Goal: Check status: Check status

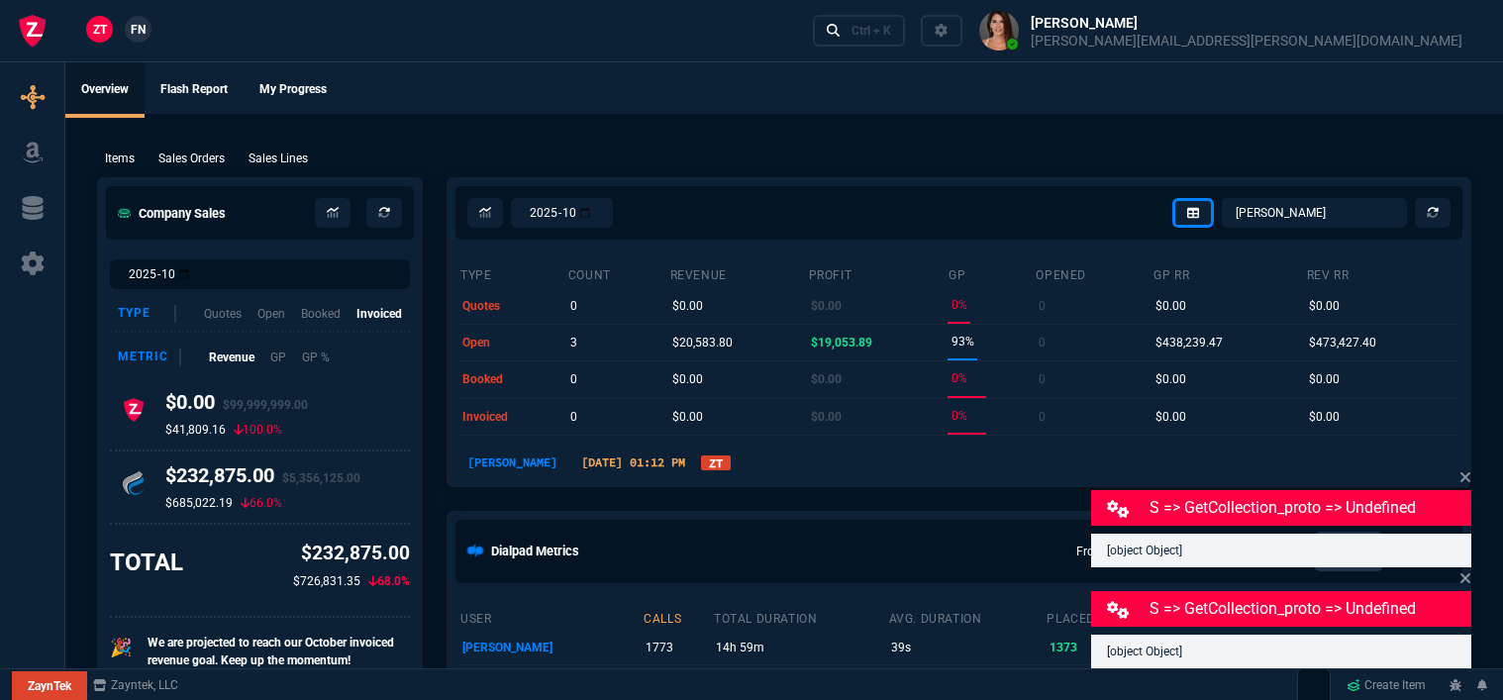
select select "12: ROSS"
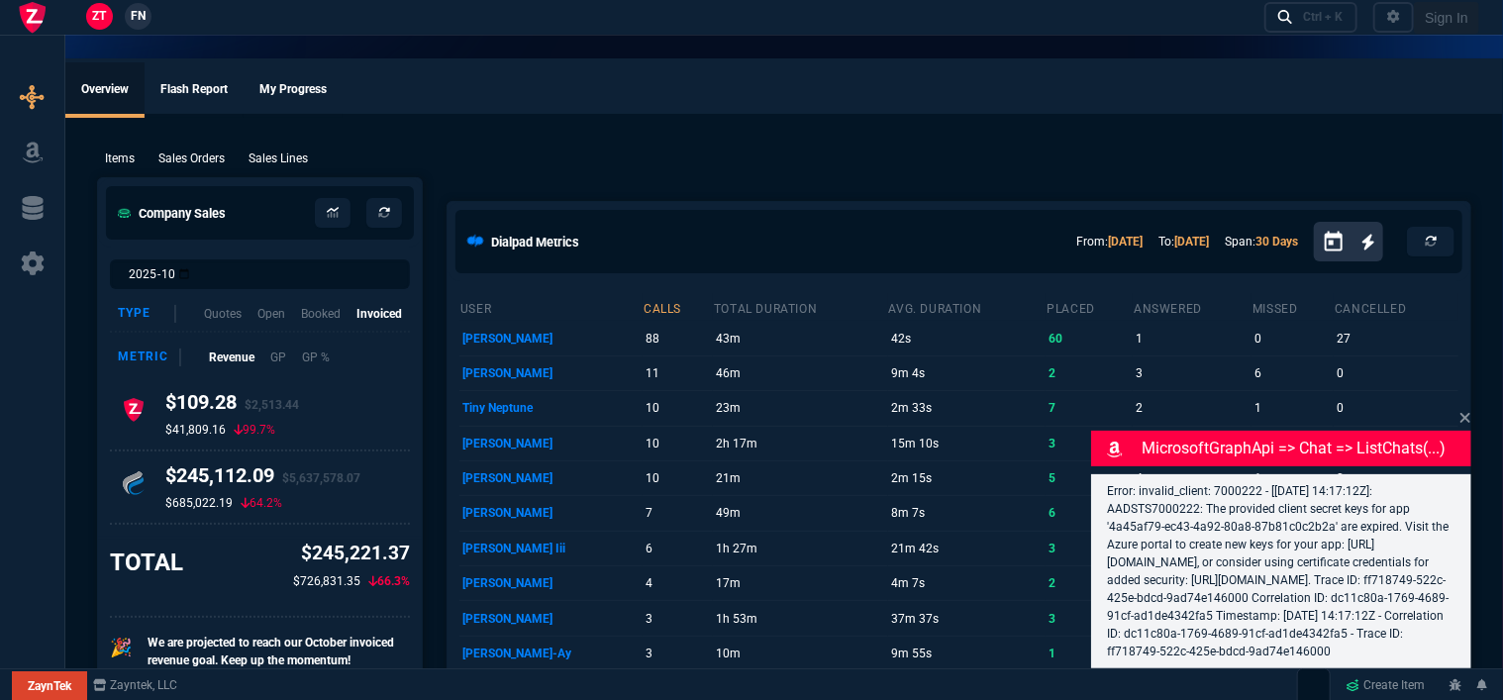
select select "12: [PERSON_NAME]"
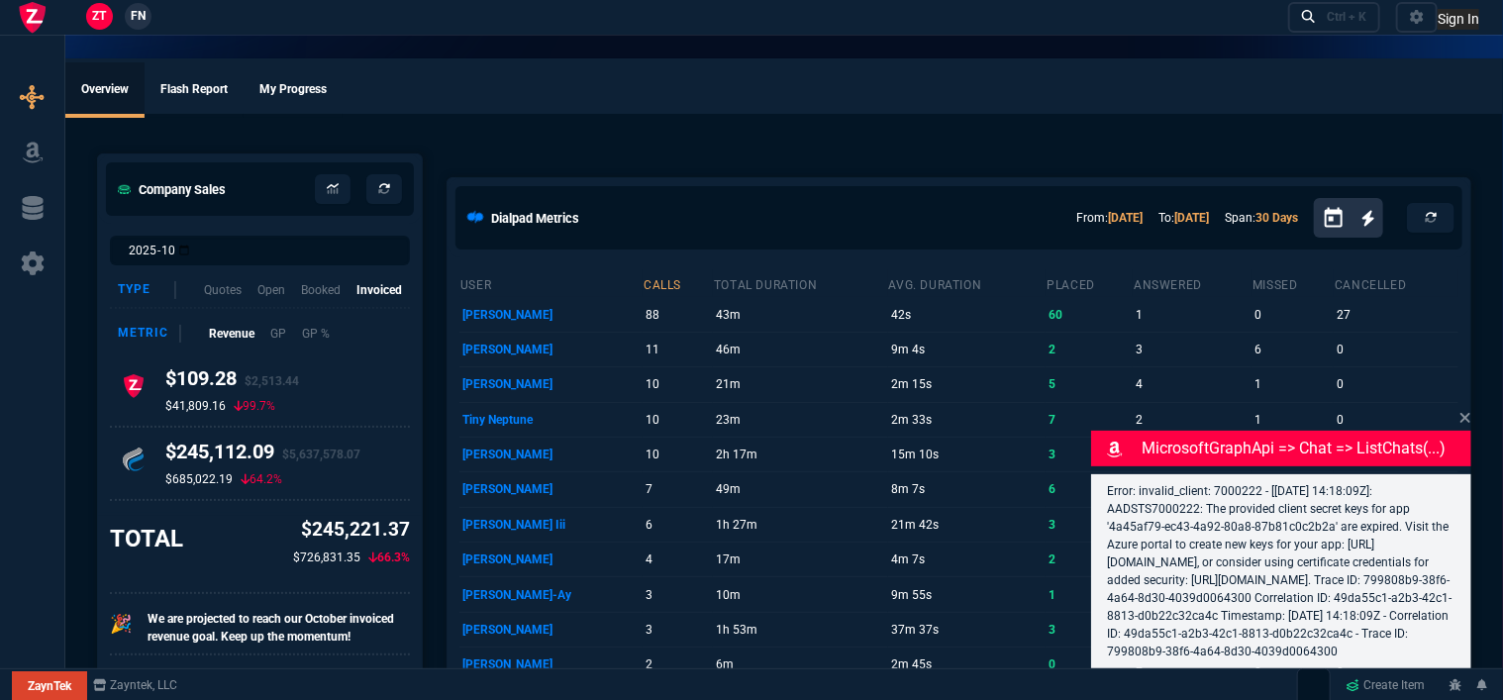
select select "12: [PERSON_NAME]"
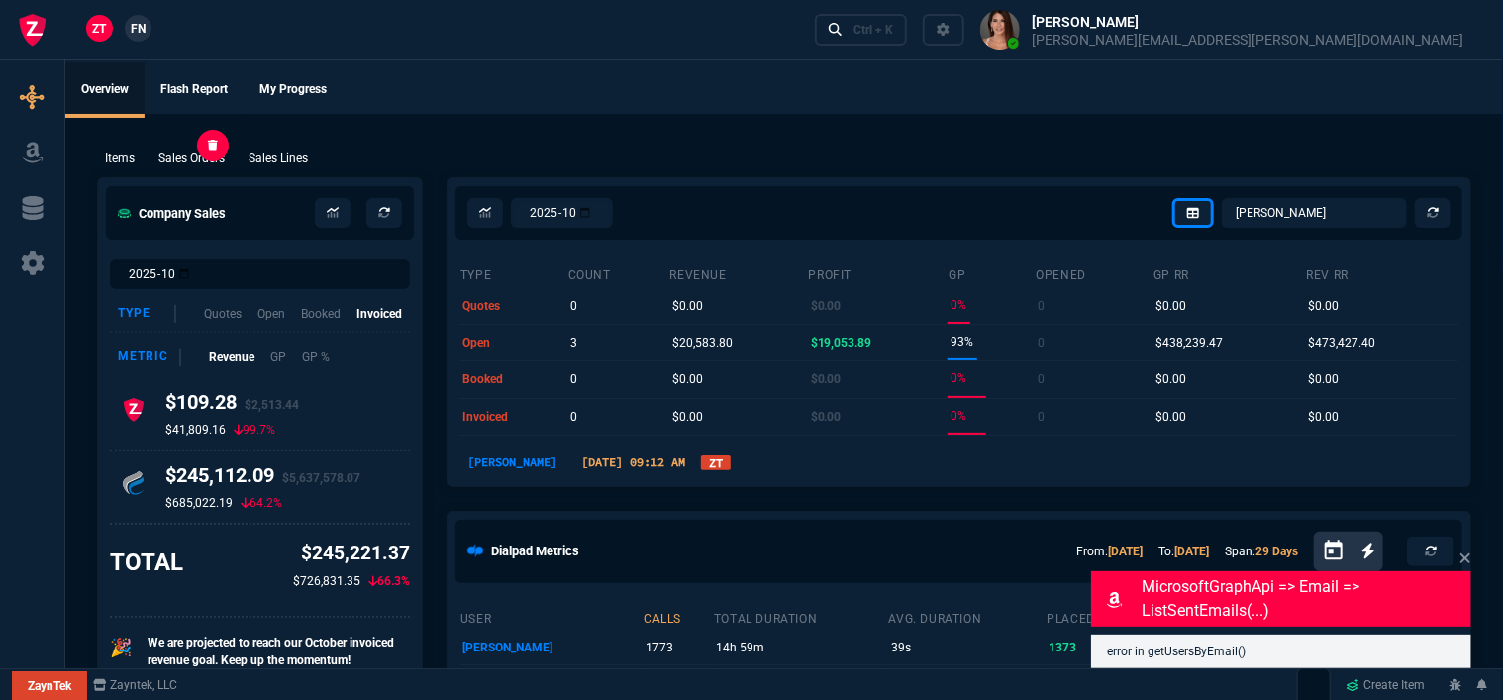
click at [206, 162] on p "Sales Orders" at bounding box center [191, 159] width 66 height 18
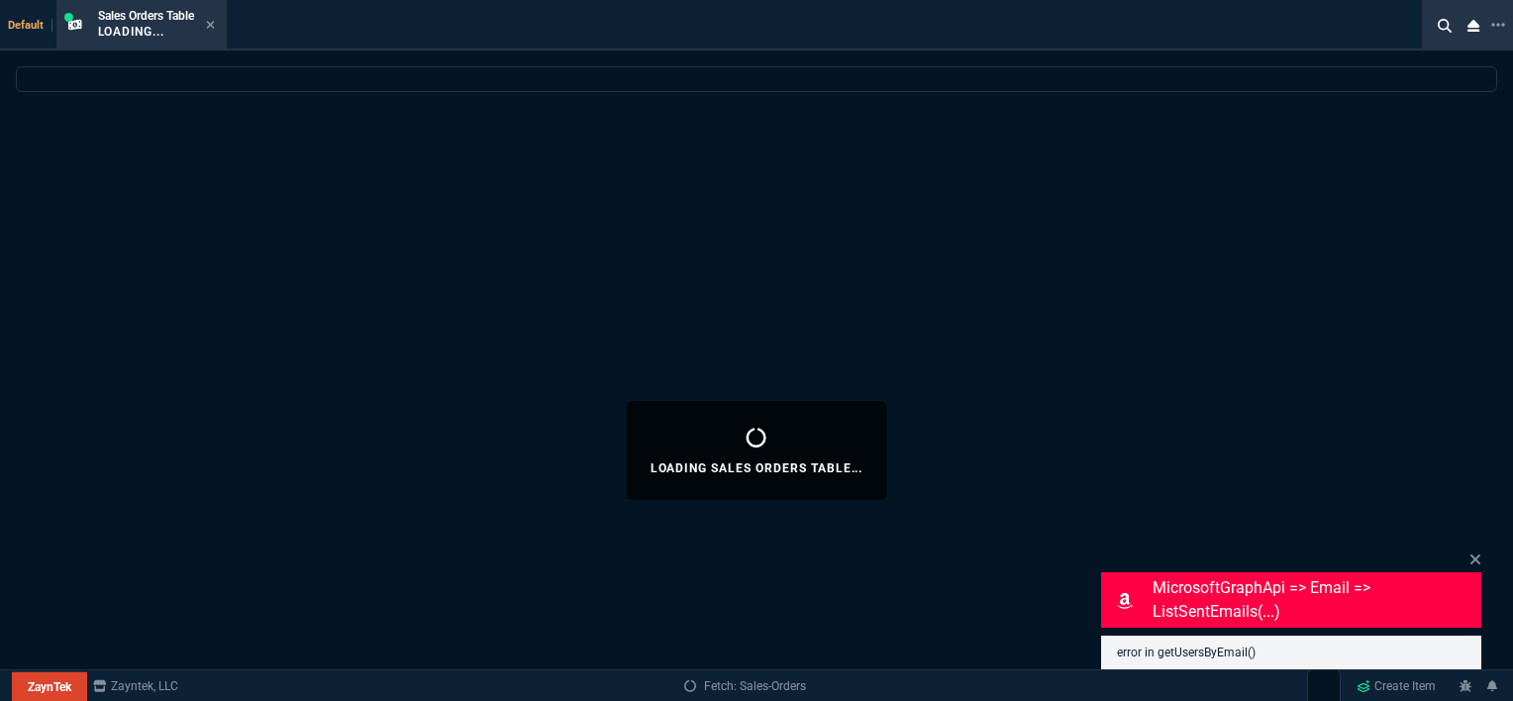
select select
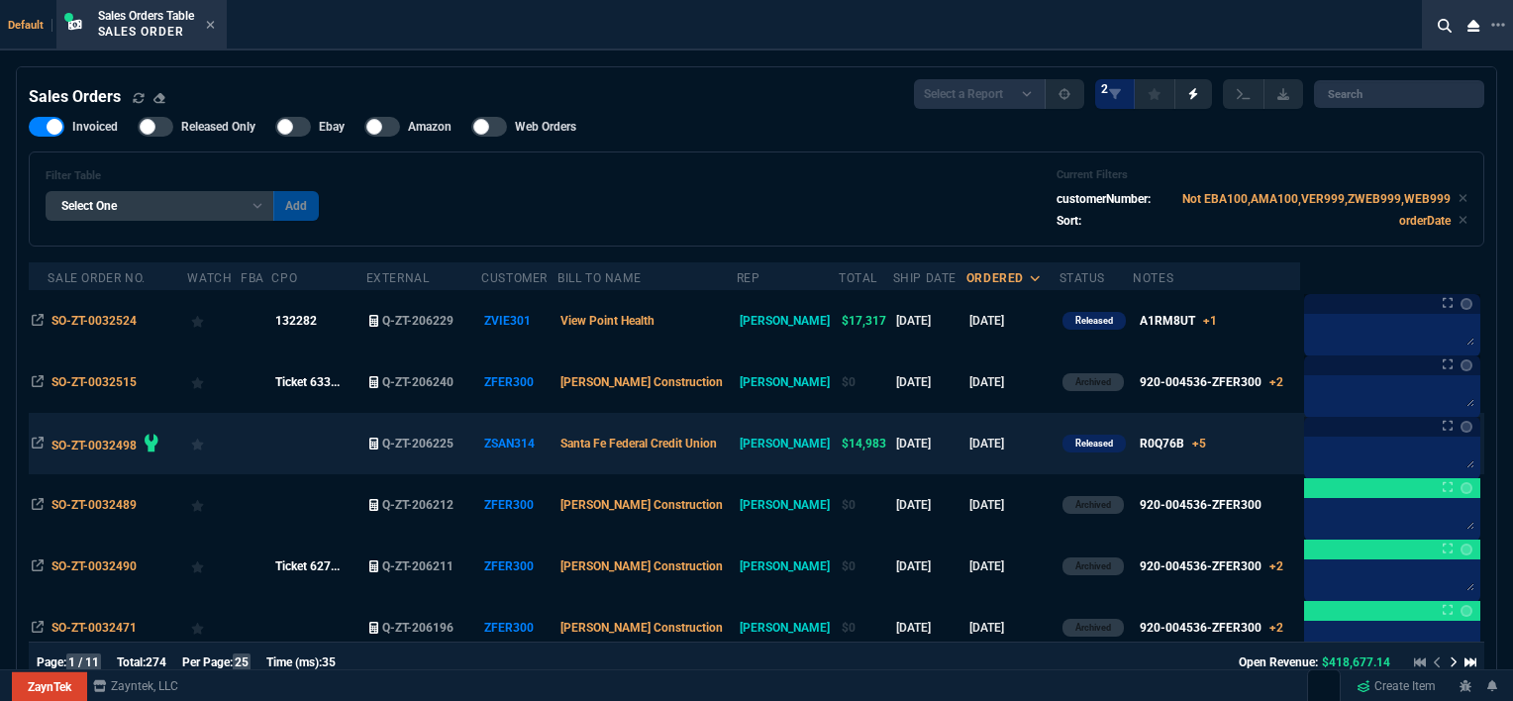
click at [1252, 448] on td "R0Q76B +5 x1 R0Q76B x2 R0Q47A x2 R0Q67A x2 J9283D x1 CONFIGURATION x1 H27Z4E" at bounding box center [1216, 443] width 167 height 61
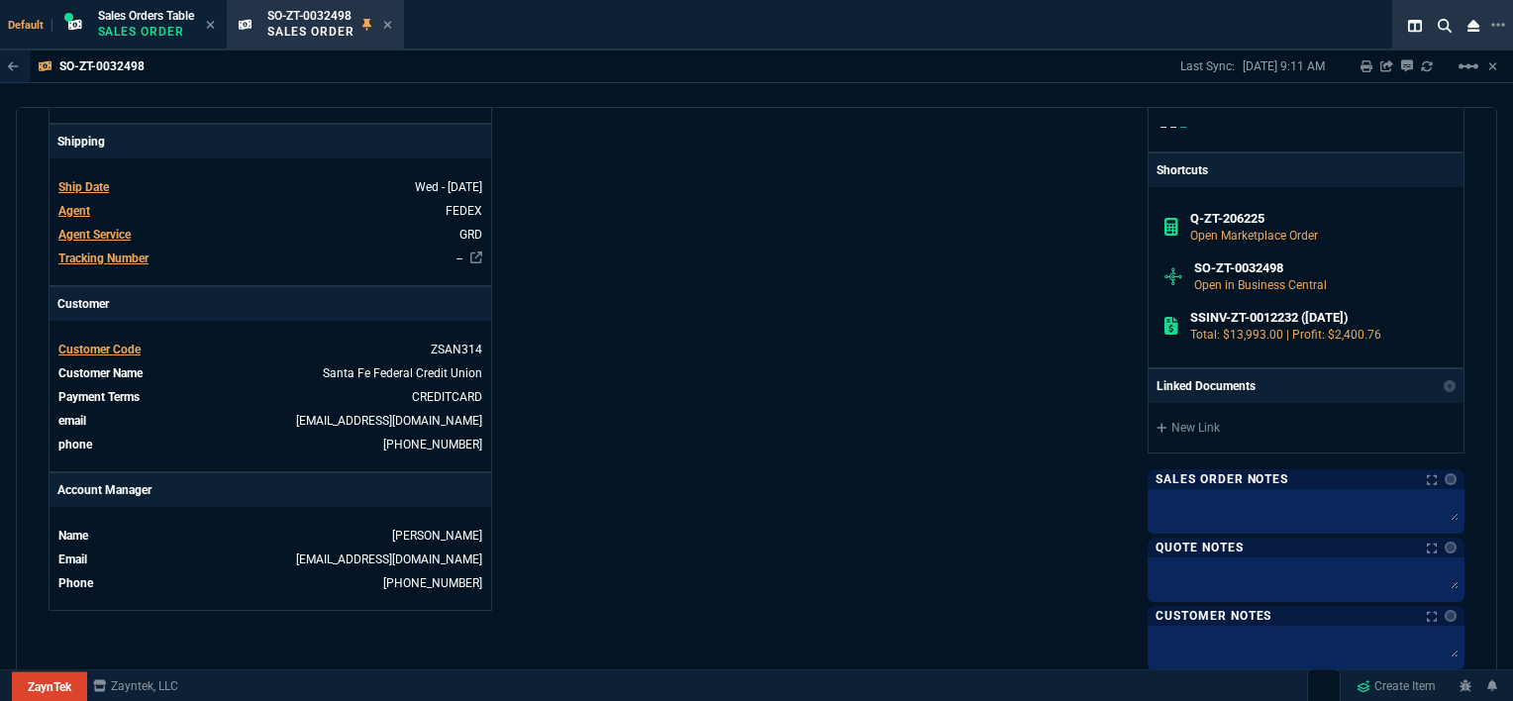
scroll to position [495, 0]
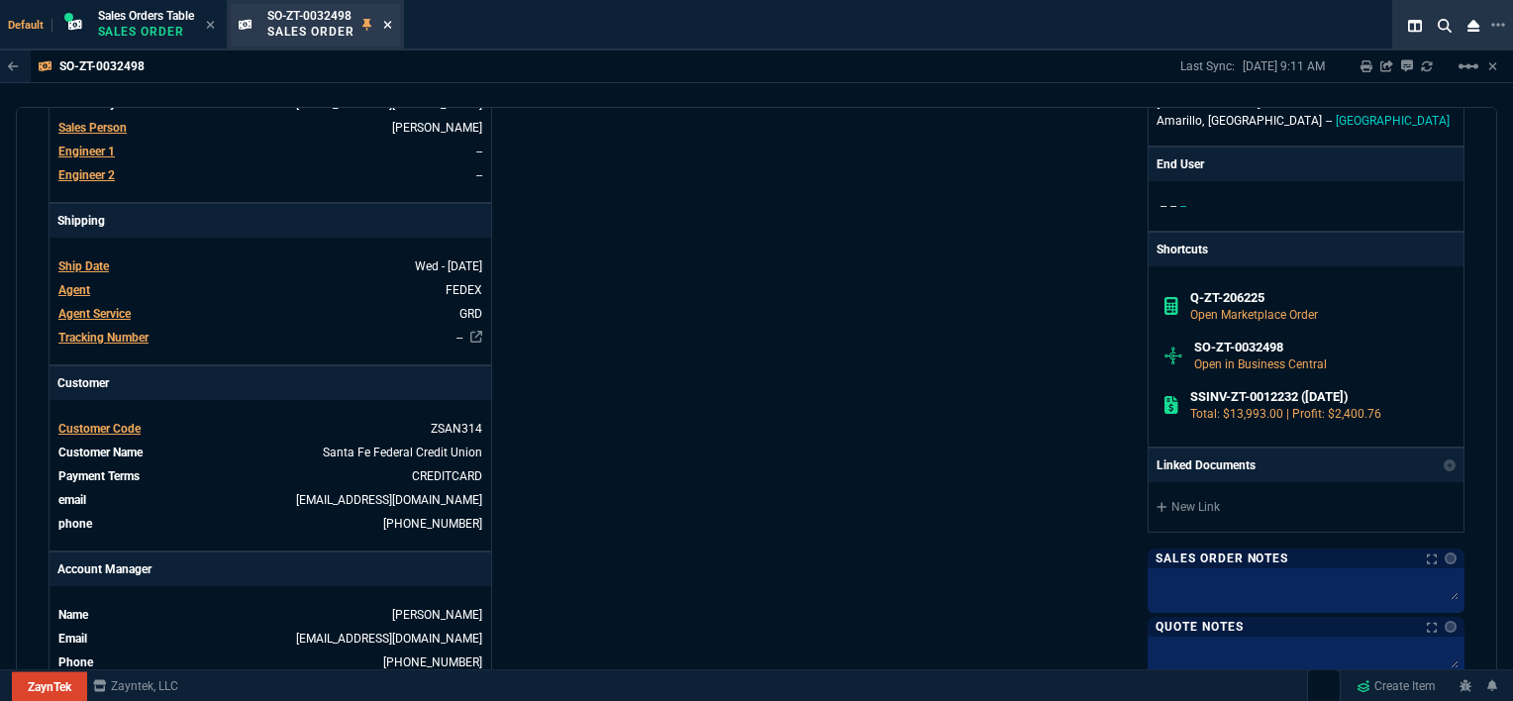
click at [392, 19] on icon at bounding box center [387, 25] width 9 height 12
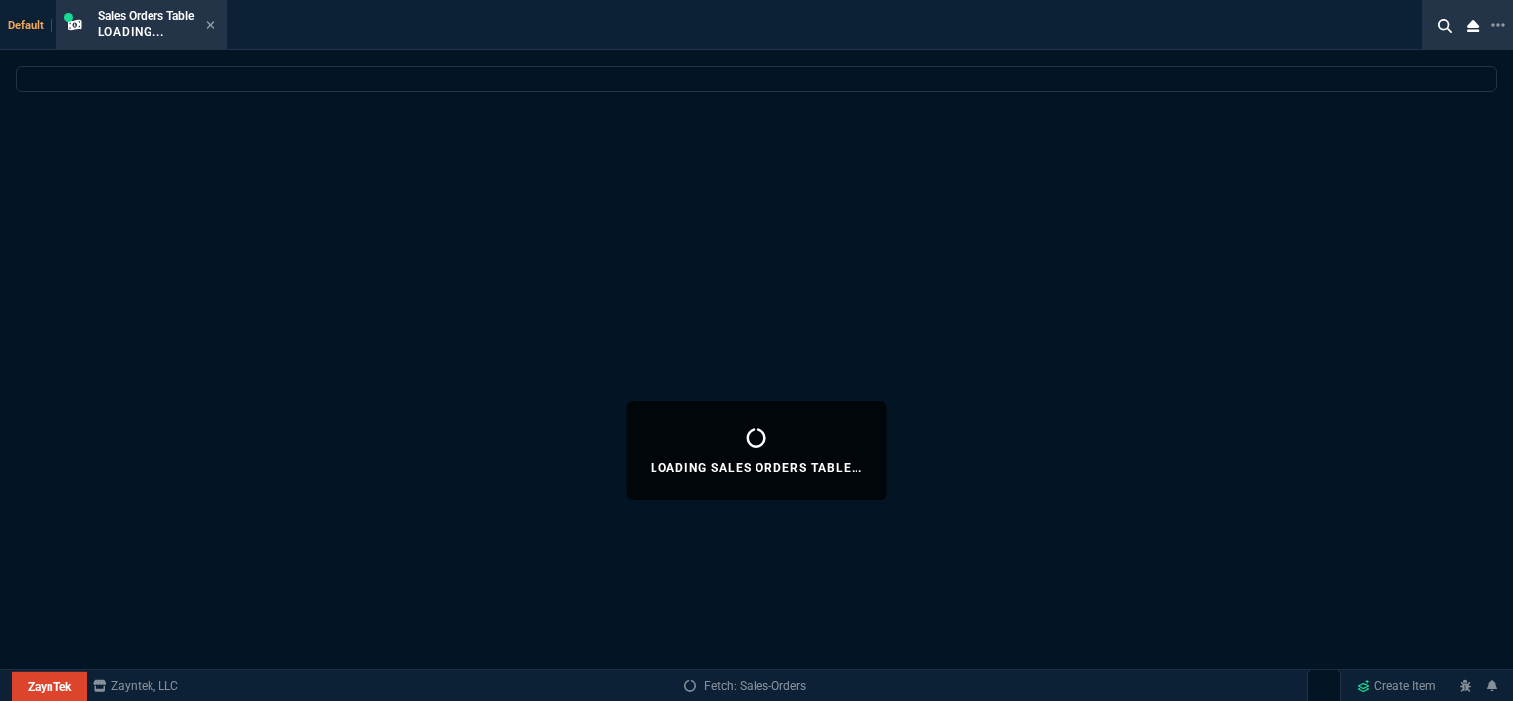
select select
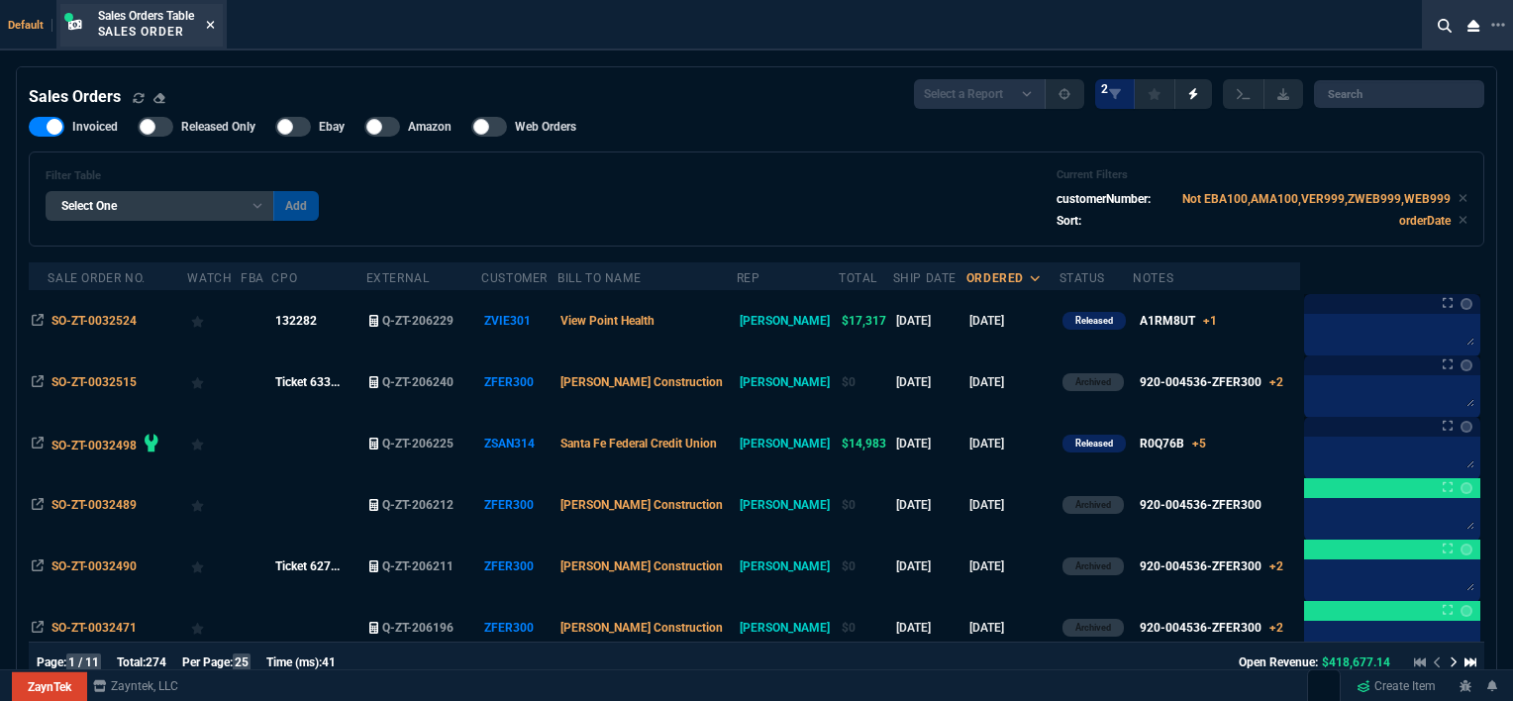
click at [215, 28] on icon at bounding box center [210, 25] width 9 height 12
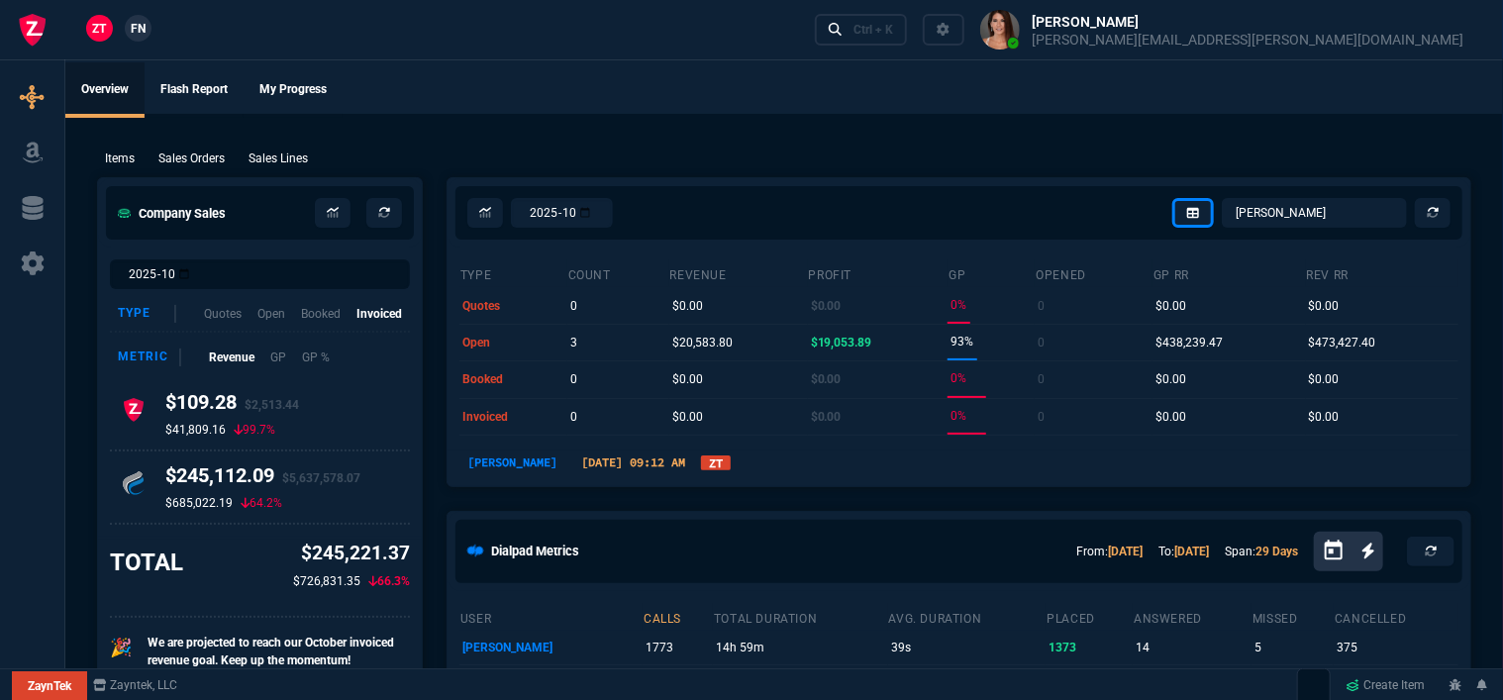
click at [1338, 553] on icon "Open calendar" at bounding box center [1334, 552] width 24 height 24
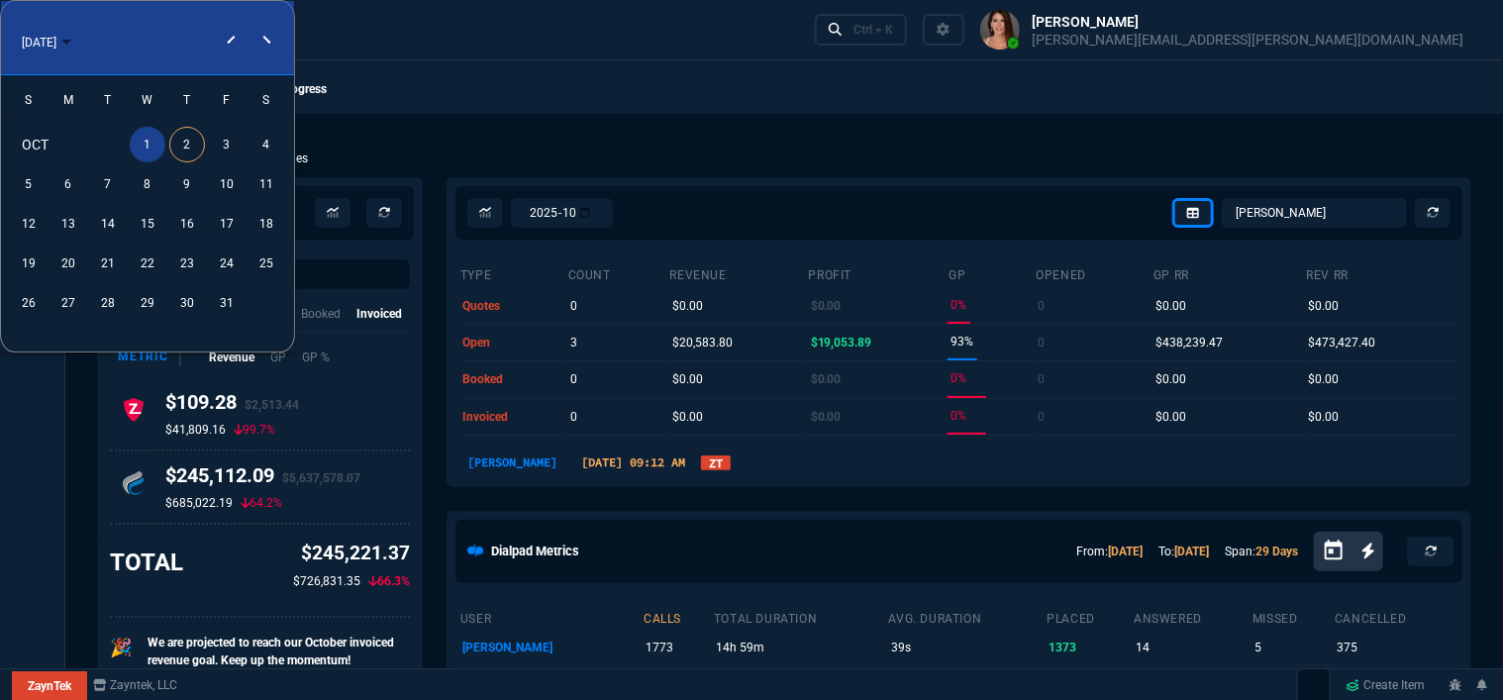
click at [146, 137] on div "1" at bounding box center [148, 145] width 36 height 36
click at [223, 305] on div "31" at bounding box center [227, 303] width 36 height 36
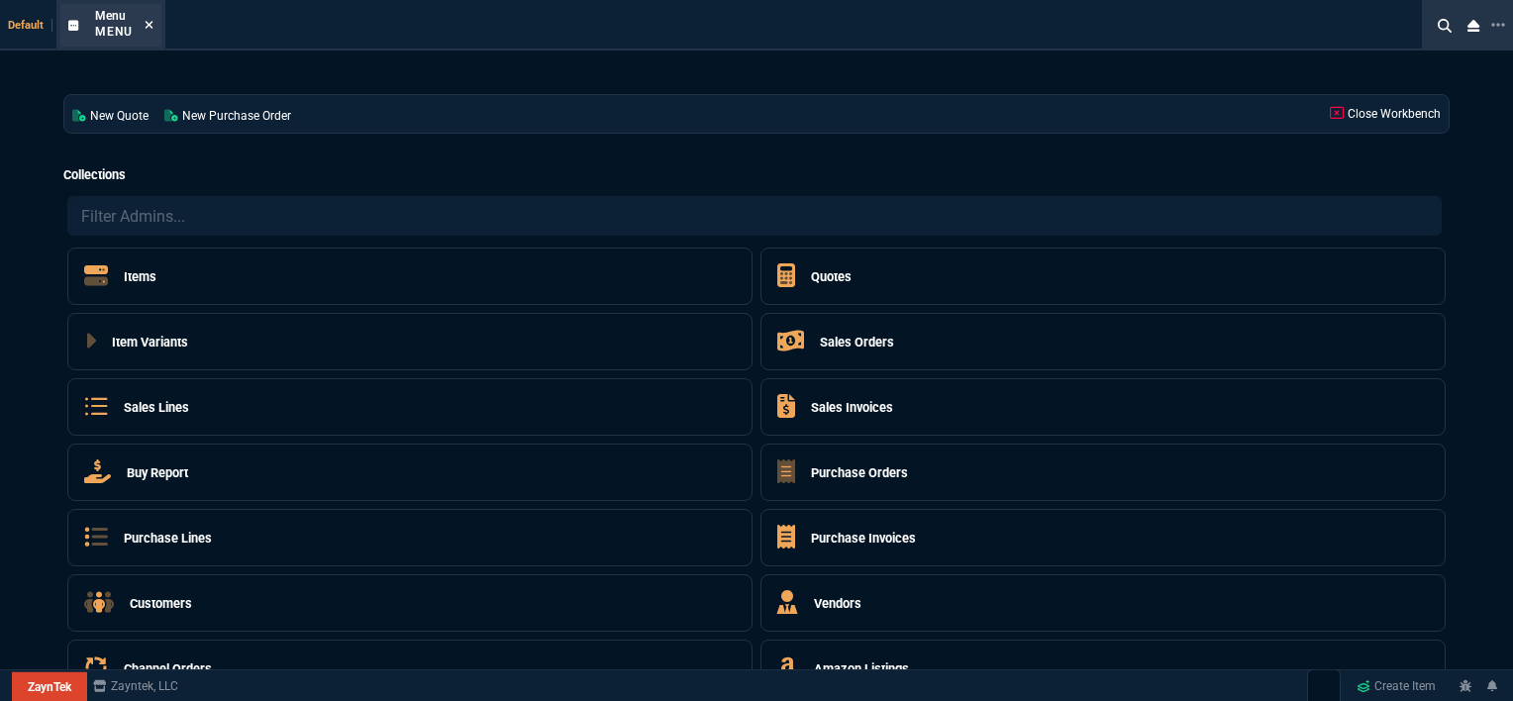
click at [152, 27] on icon at bounding box center [149, 25] width 9 height 12
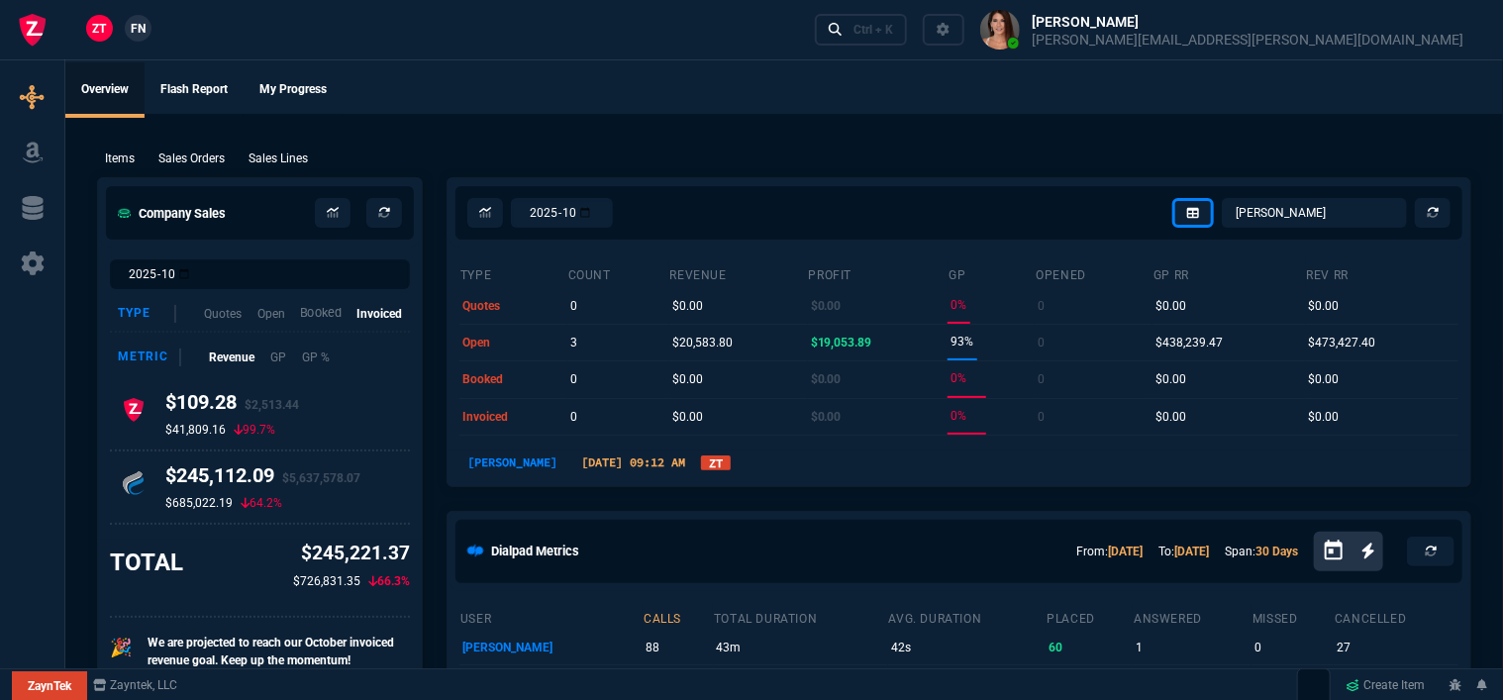
click at [318, 317] on p "Booked" at bounding box center [321, 313] width 42 height 19
click at [263, 318] on p "Open" at bounding box center [270, 313] width 29 height 19
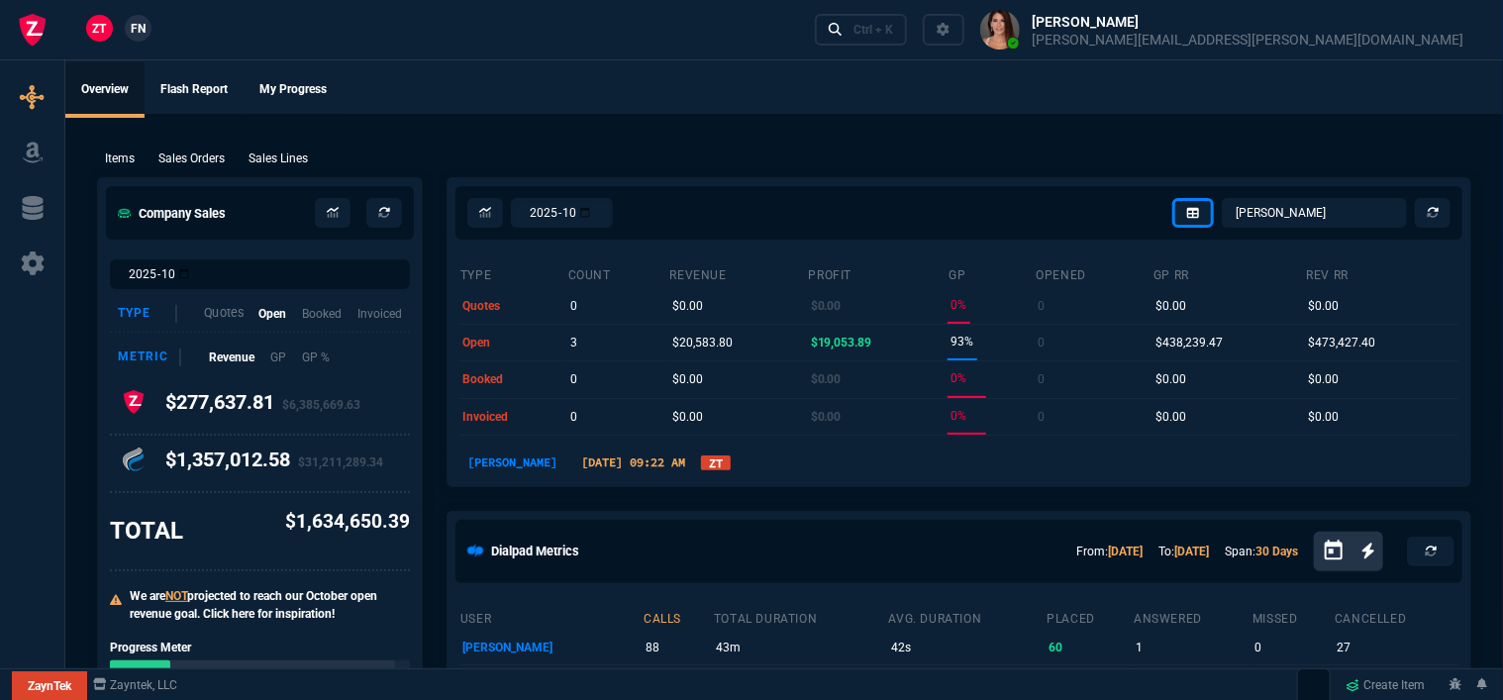
click at [204, 318] on p "Quotes" at bounding box center [224, 313] width 40 height 19
click at [226, 318] on p "Quotes" at bounding box center [224, 313] width 40 height 19
click at [390, 325] on div "Type Quotes Open Booked Invoiced" at bounding box center [260, 315] width 300 height 36
click at [391, 318] on p "Invoiced" at bounding box center [379, 313] width 47 height 19
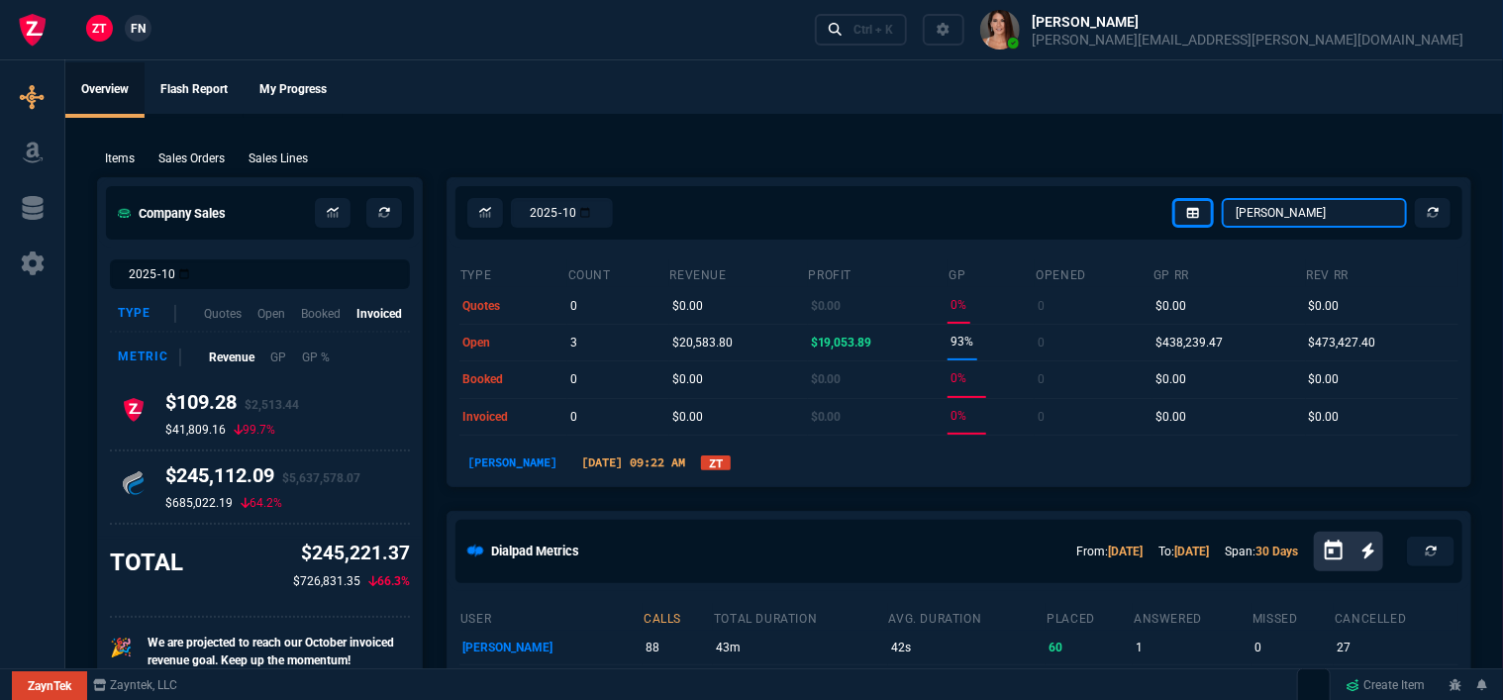
click at [1355, 214] on select "[PERSON_NAME] Over [PERSON_NAME] [PERSON_NAME] Seti [PERSON_NAME] Wafek [PERSON…" at bounding box center [1314, 213] width 185 height 30
click at [1224, 198] on select "[PERSON_NAME] Over [PERSON_NAME] [PERSON_NAME] Seti [PERSON_NAME] Wafek [PERSON…" at bounding box center [1314, 213] width 185 height 30
click at [317, 322] on div "Type Quotes Open Booked Invoiced" at bounding box center [260, 315] width 300 height 36
click at [315, 315] on p "Booked" at bounding box center [321, 313] width 42 height 19
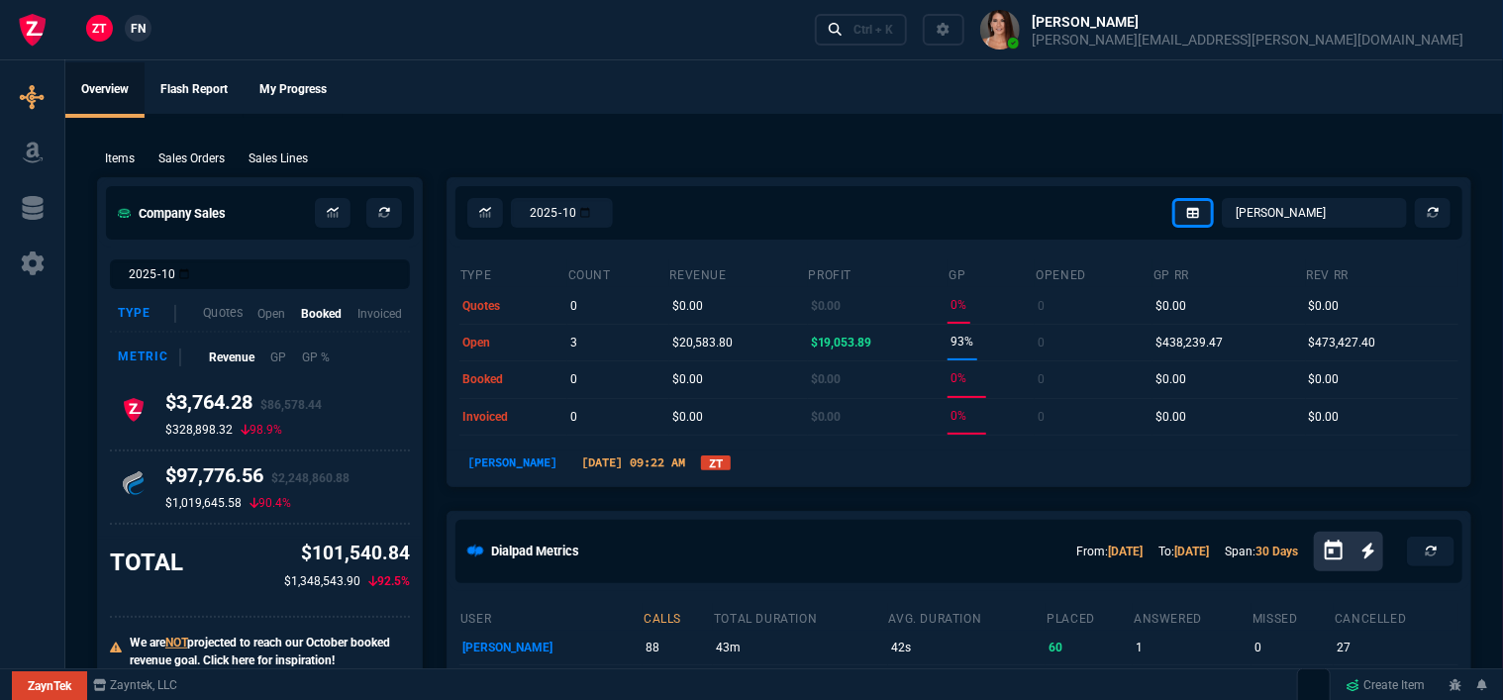
click at [220, 317] on p "Quotes" at bounding box center [223, 313] width 40 height 19
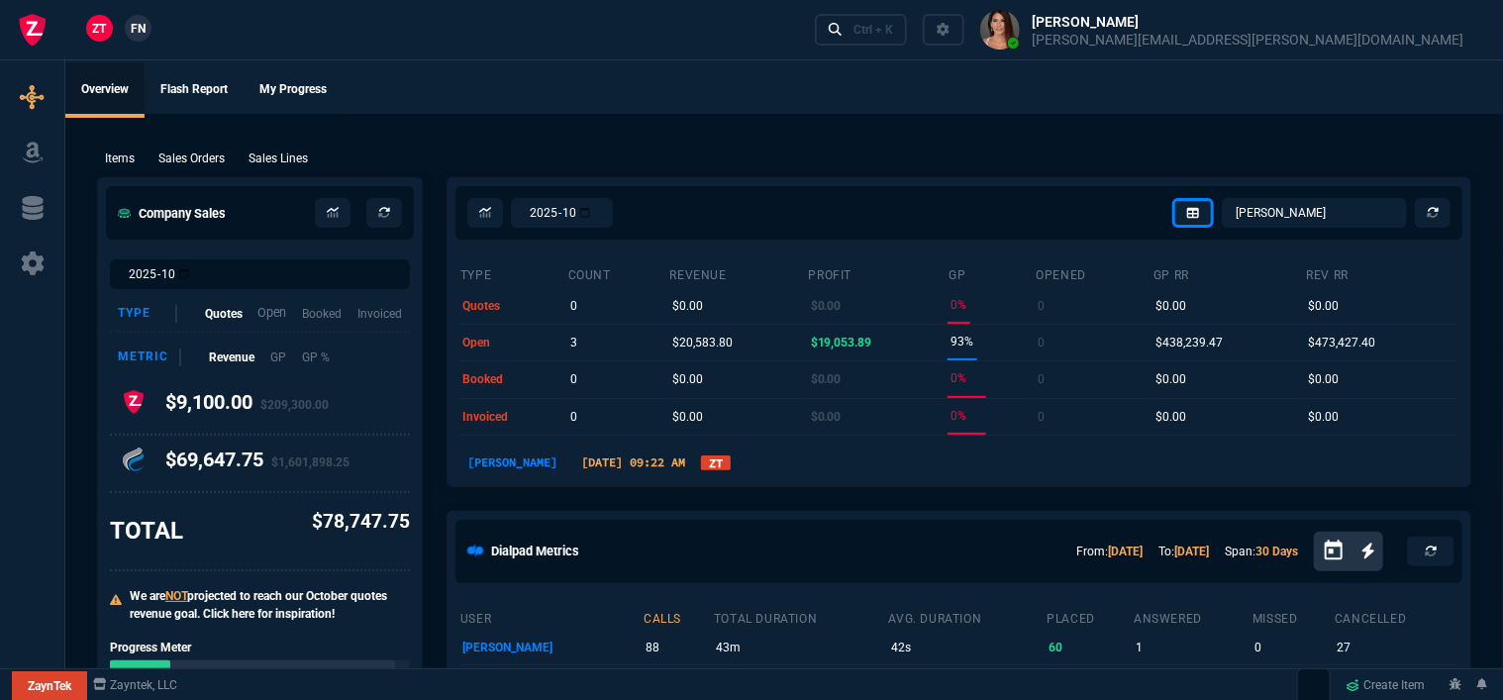
click at [284, 317] on p "Open" at bounding box center [271, 313] width 29 height 19
click at [331, 316] on p "Booked" at bounding box center [322, 313] width 42 height 19
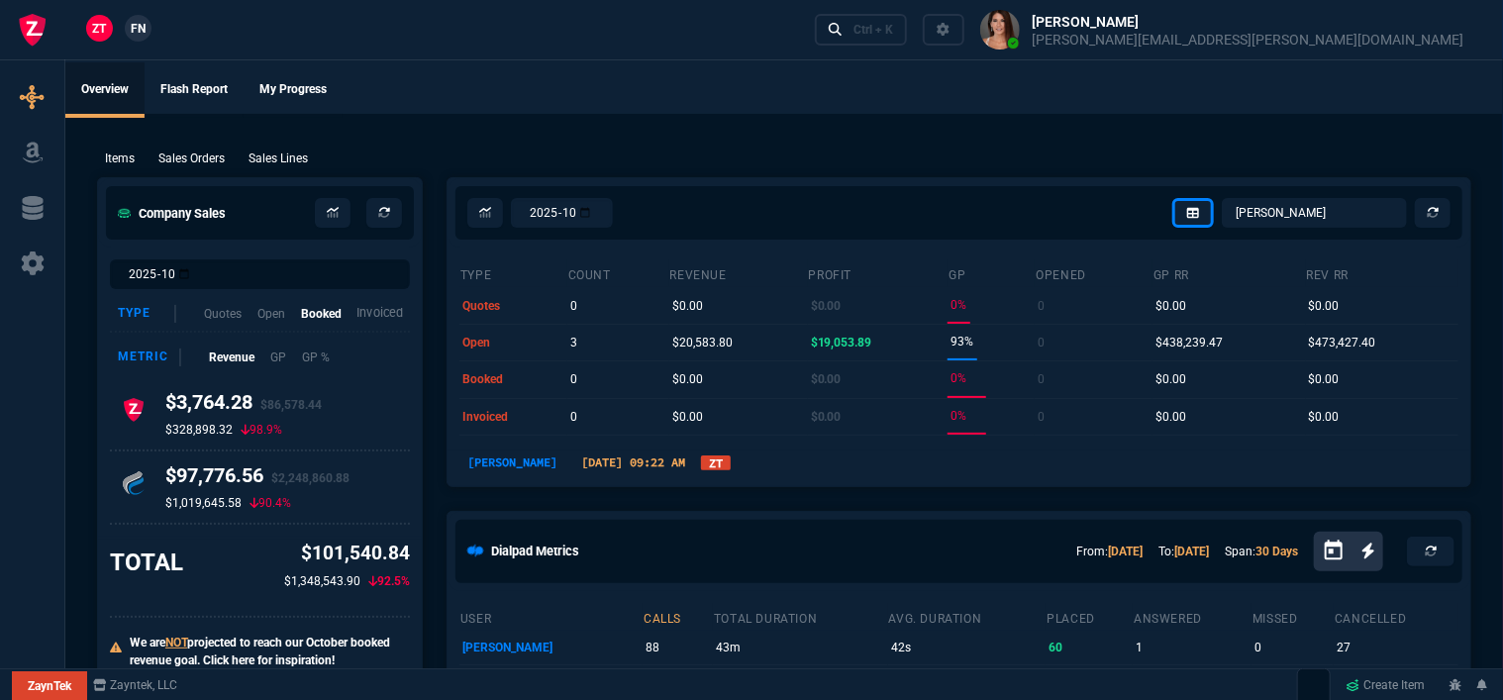
click at [381, 315] on p "Invoiced" at bounding box center [379, 313] width 47 height 19
click at [613, 205] on input "2025-10" at bounding box center [562, 213] width 102 height 30
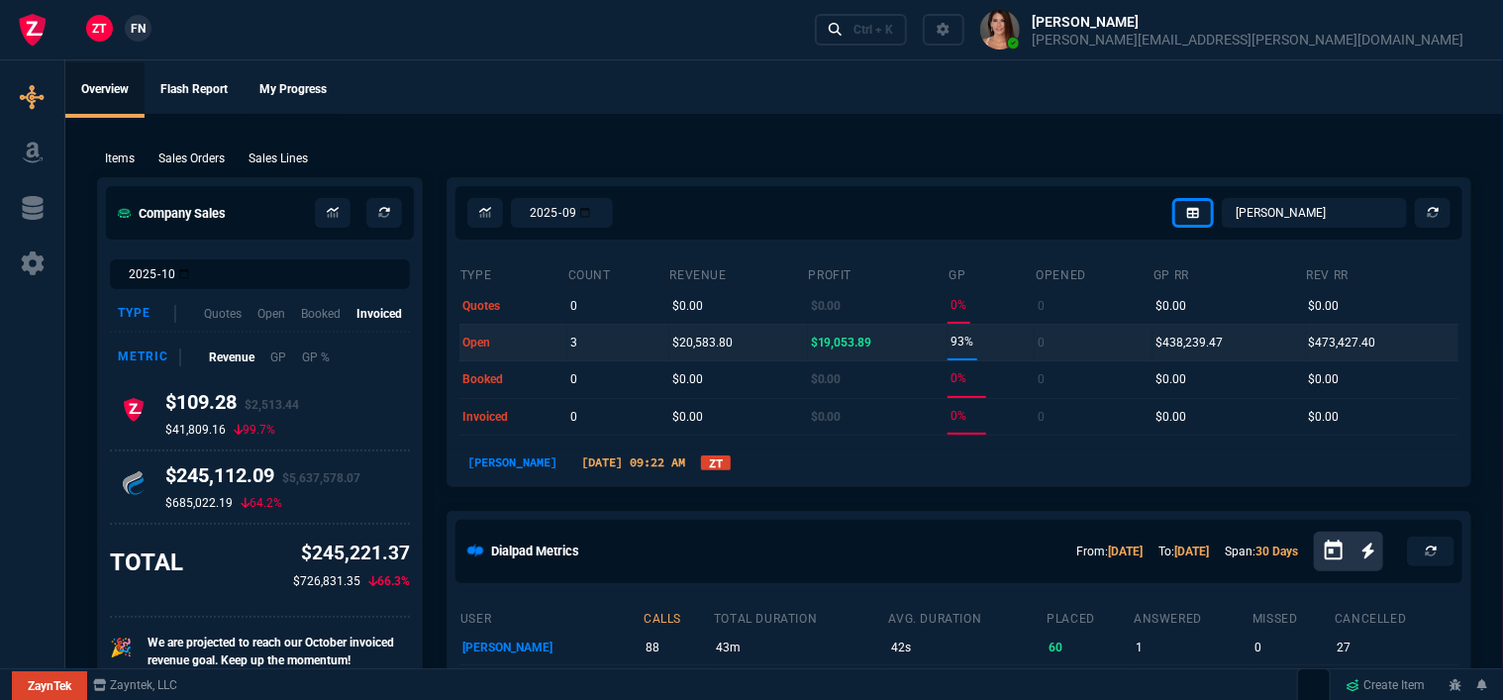
type input "2025-09"
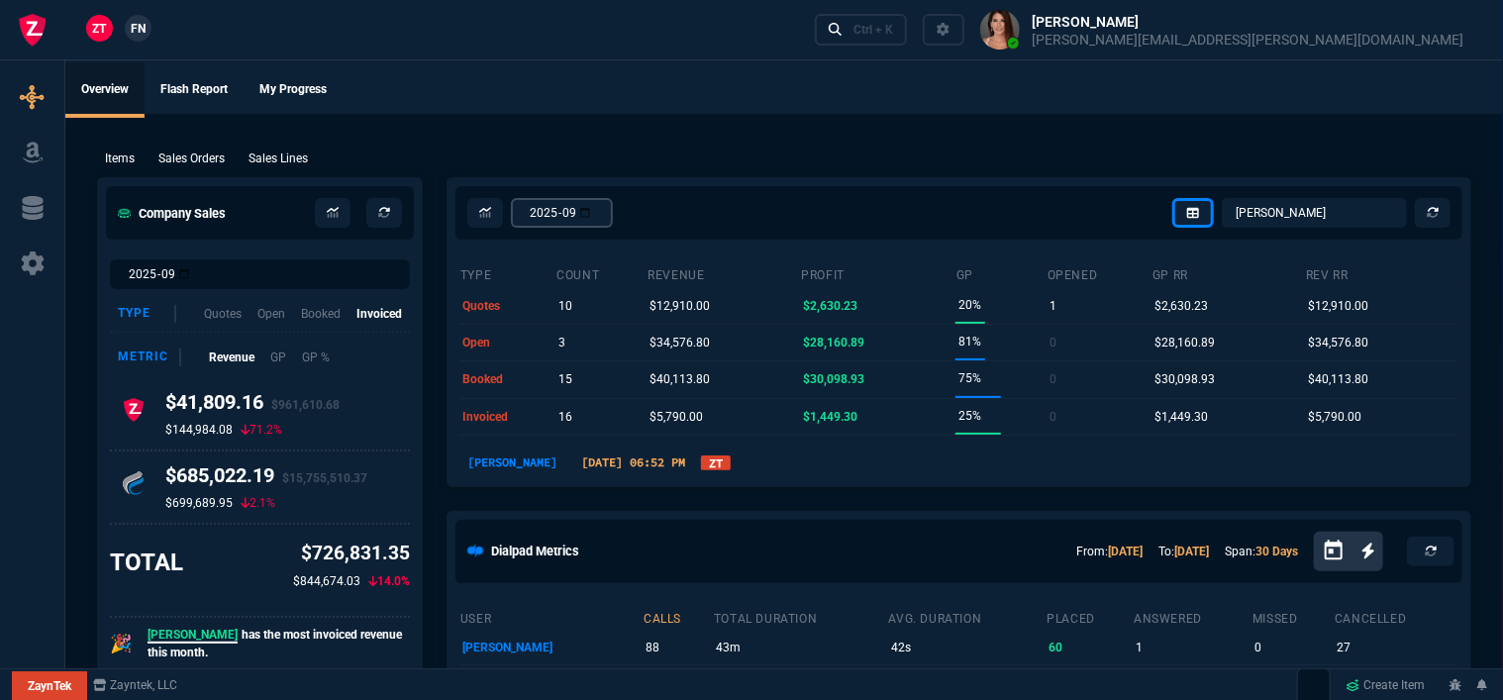
click at [613, 218] on input "2025-09" at bounding box center [562, 213] width 102 height 30
type input "2025-10"
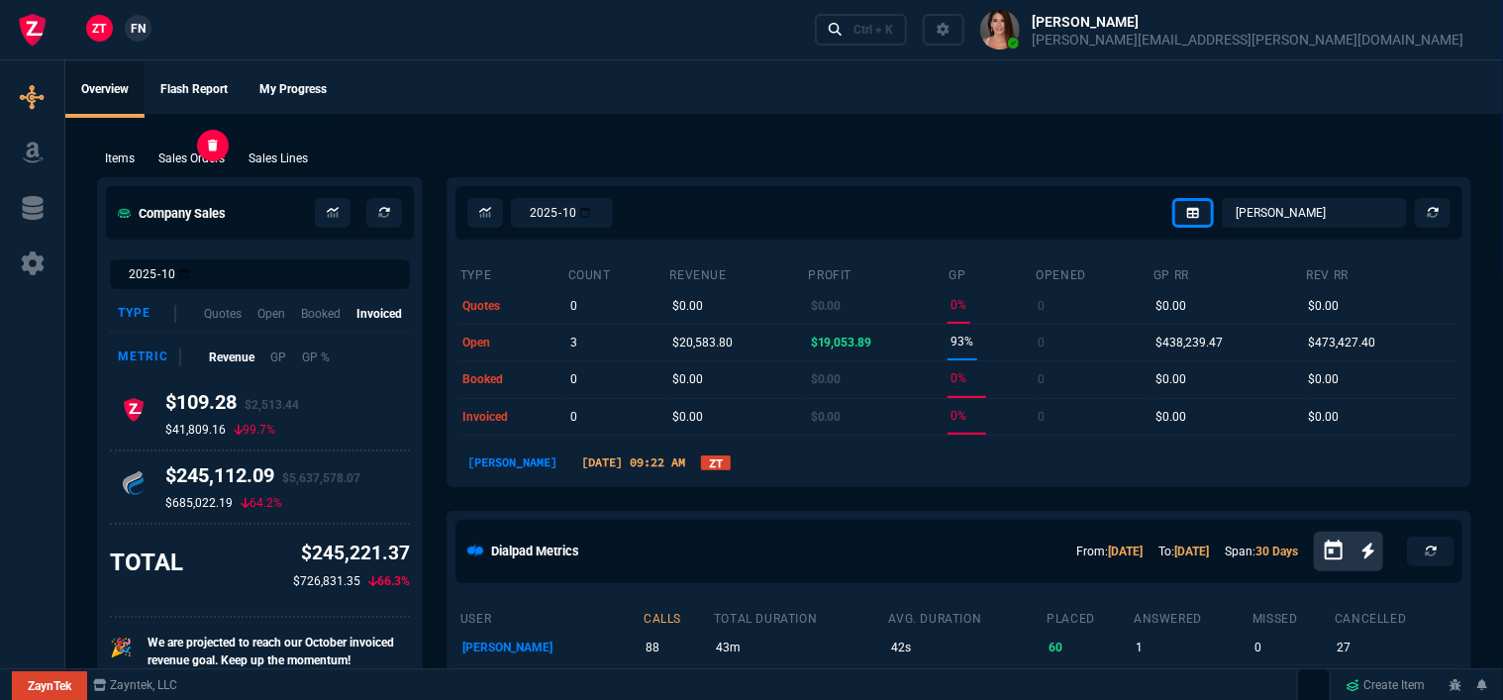
click at [183, 162] on p "Sales Orders" at bounding box center [191, 159] width 66 height 18
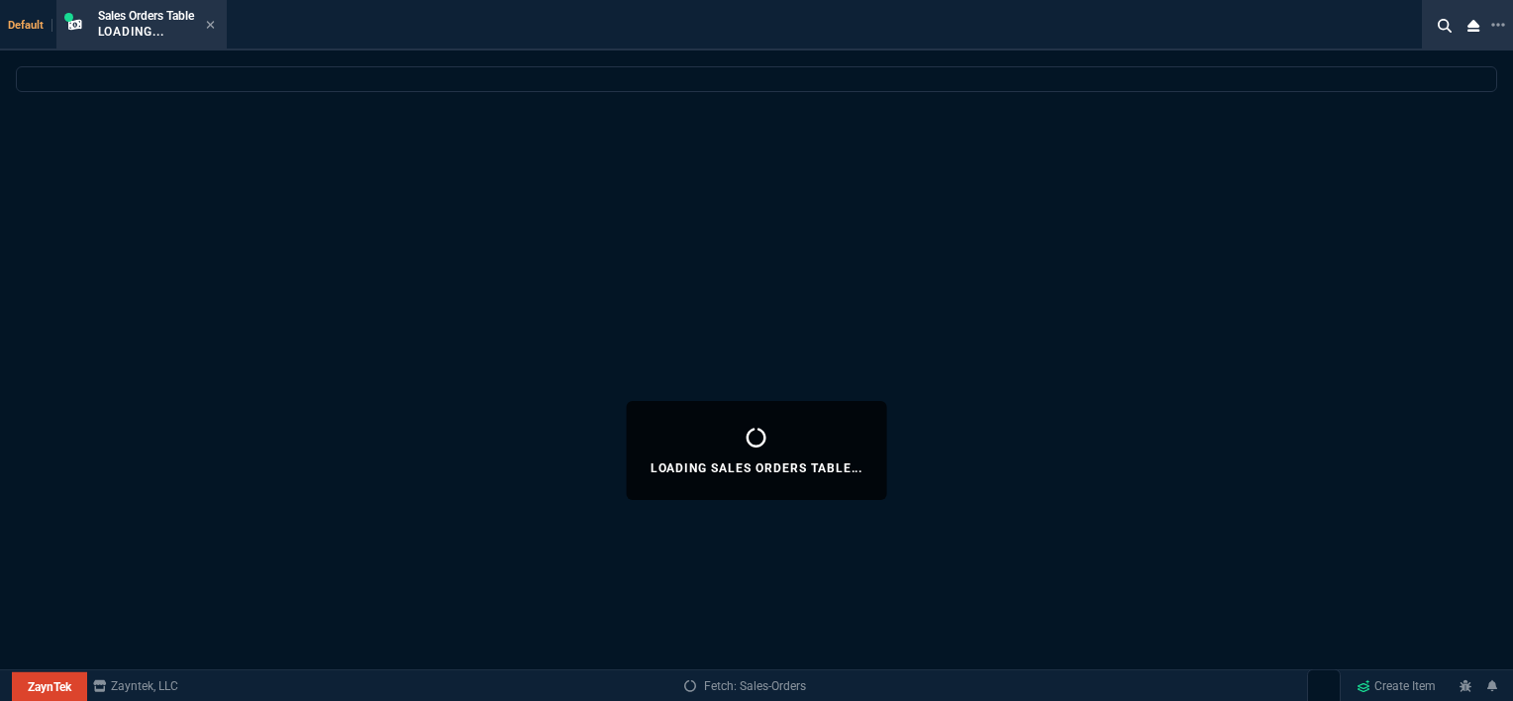
select select
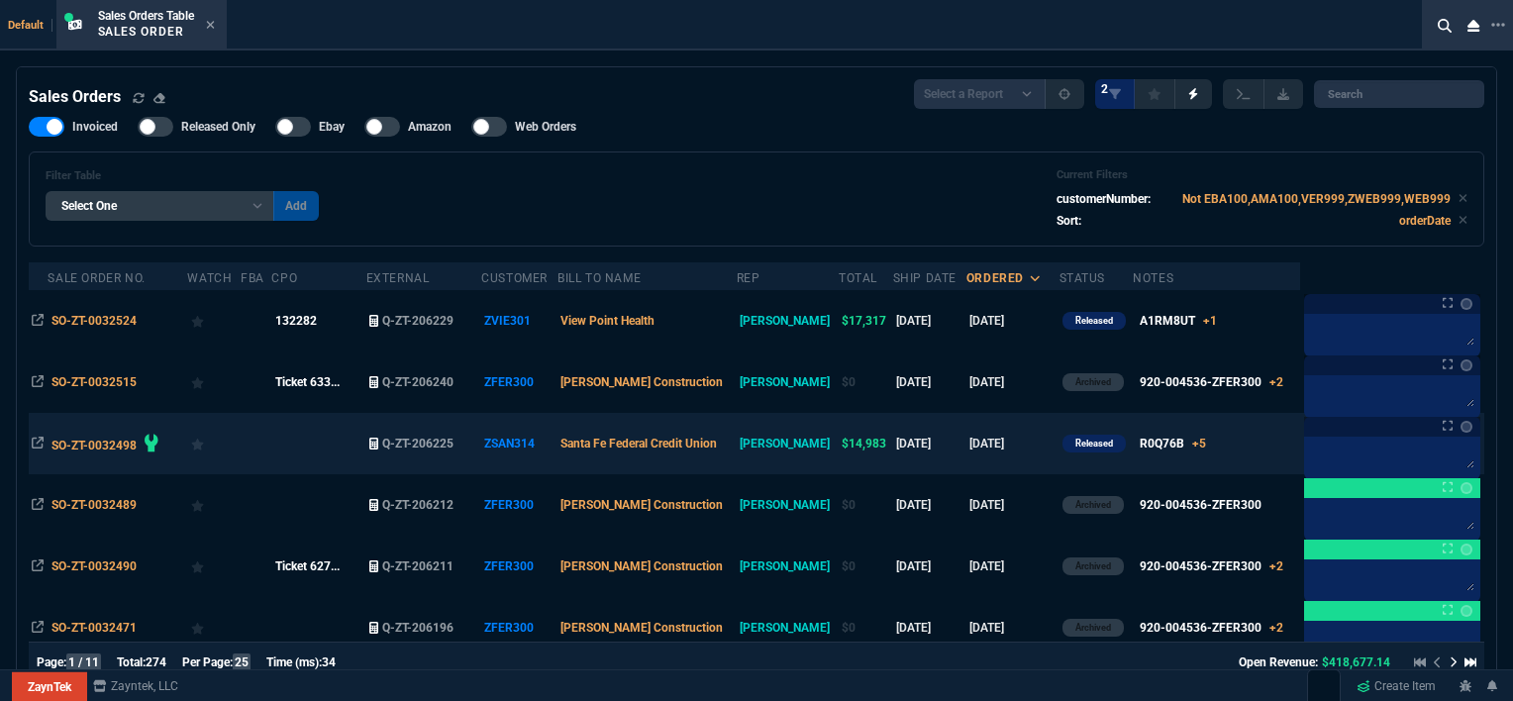
click at [1240, 444] on td "R0Q76B +5 x1 R0Q76B x2 R0Q47A x2 R0Q67A x2 J9283D x1 CONFIGURATION x1 H27Z4E" at bounding box center [1216, 443] width 167 height 61
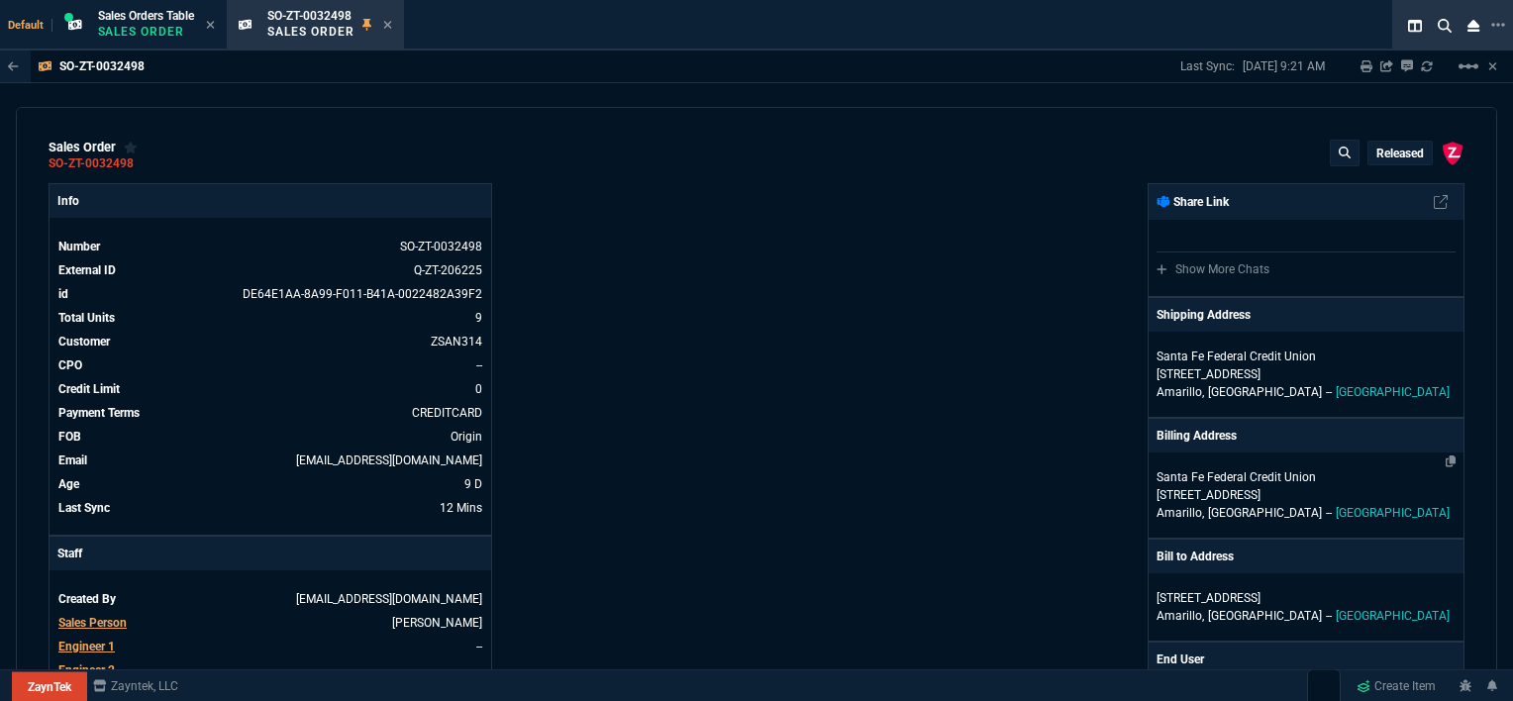
scroll to position [396, 0]
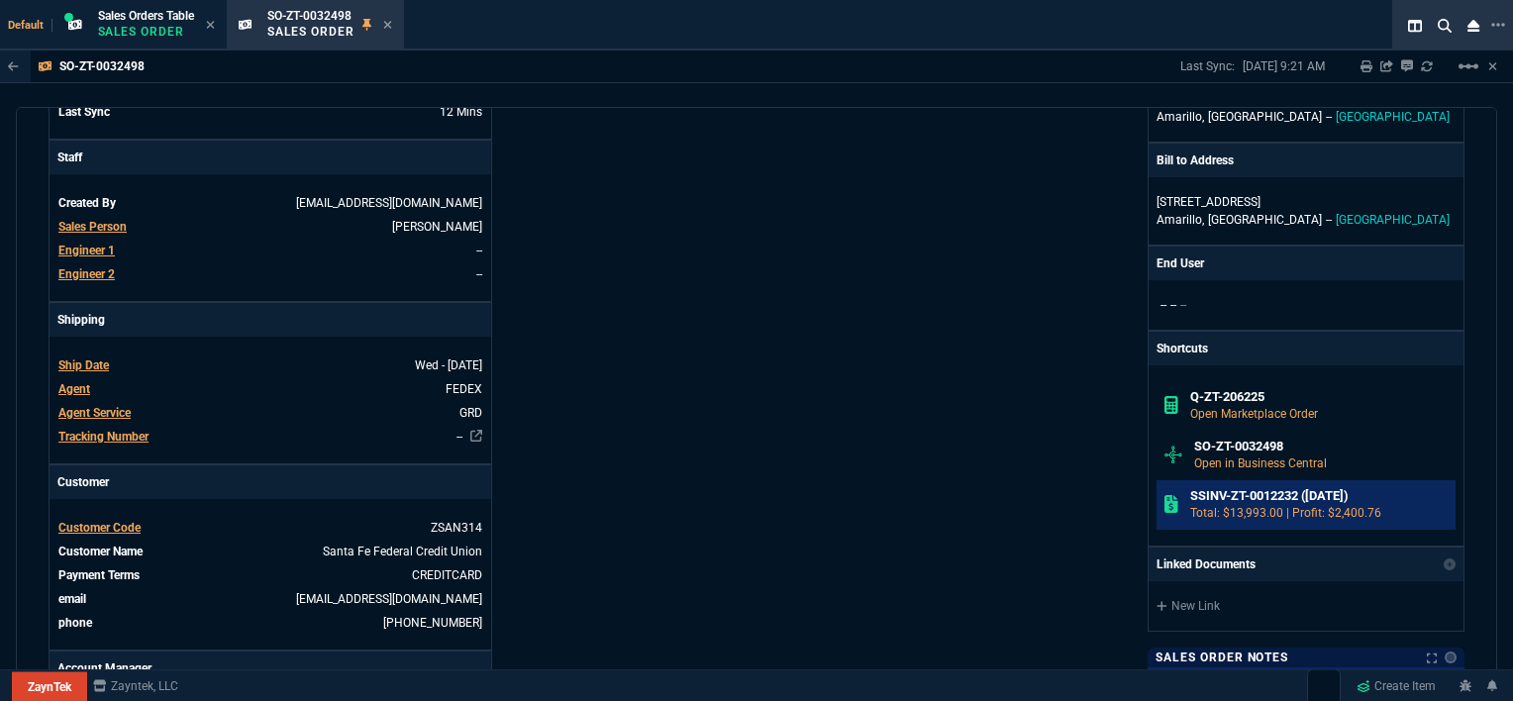
click at [1247, 500] on h6 "SSINV-ZT-0012232 ([DATE])" at bounding box center [1319, 496] width 258 height 16
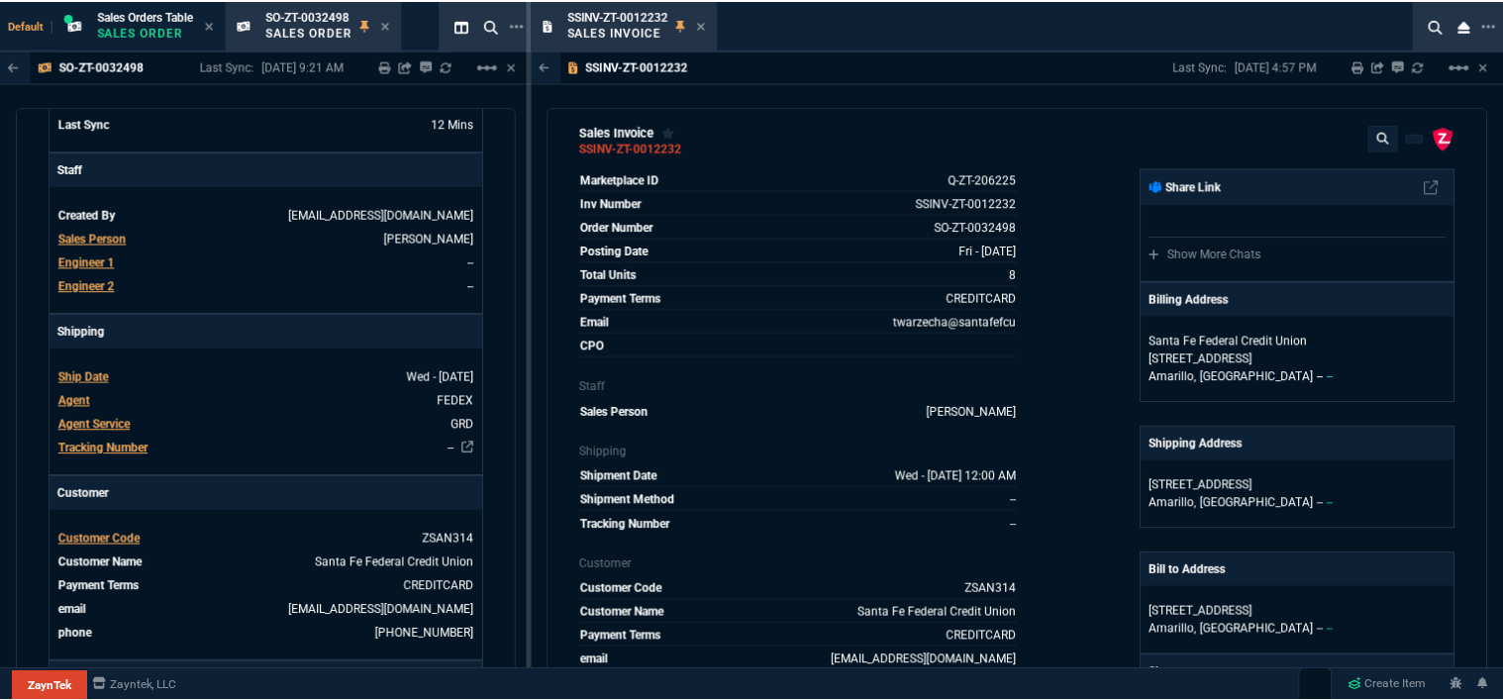
scroll to position [0, 0]
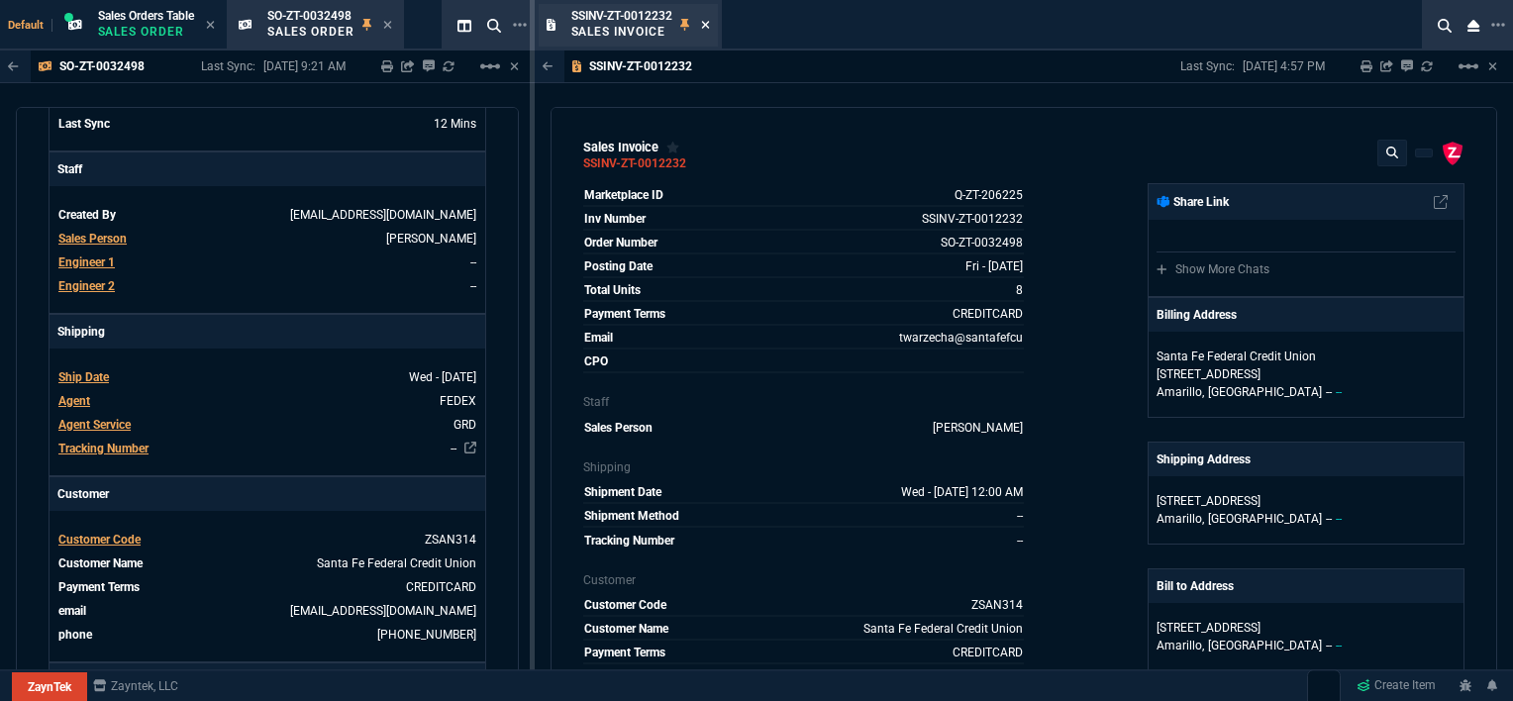
click at [705, 24] on icon at bounding box center [705, 25] width 9 height 12
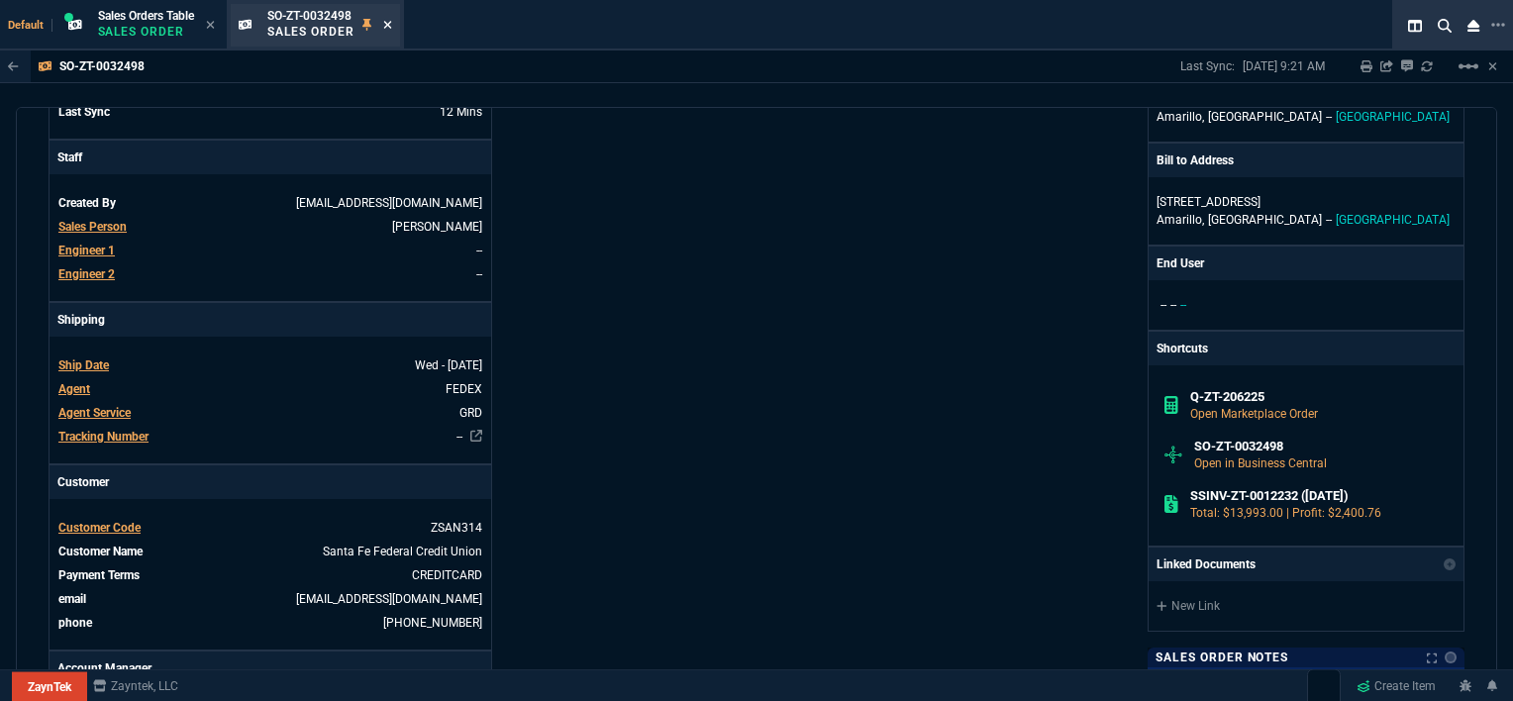
click at [388, 20] on icon at bounding box center [387, 25] width 9 height 12
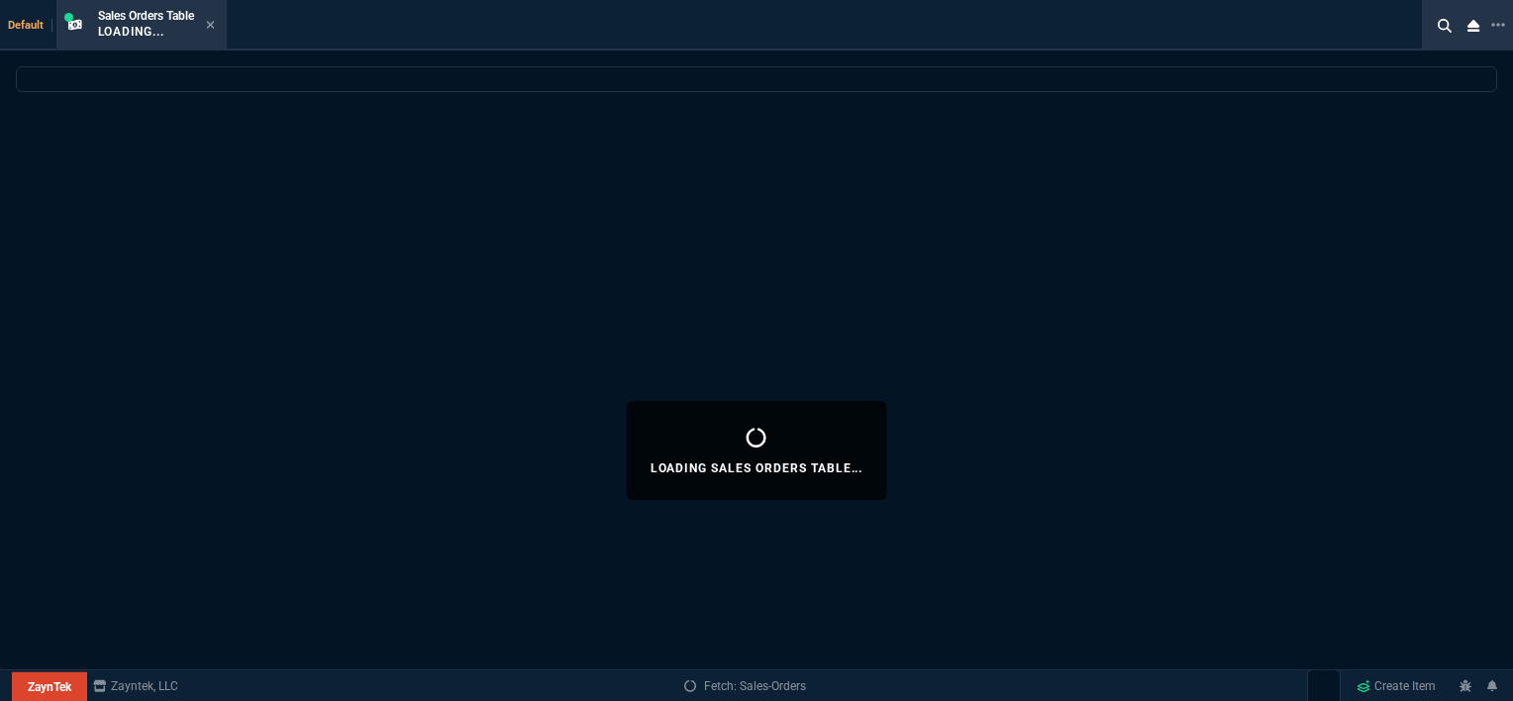
select select
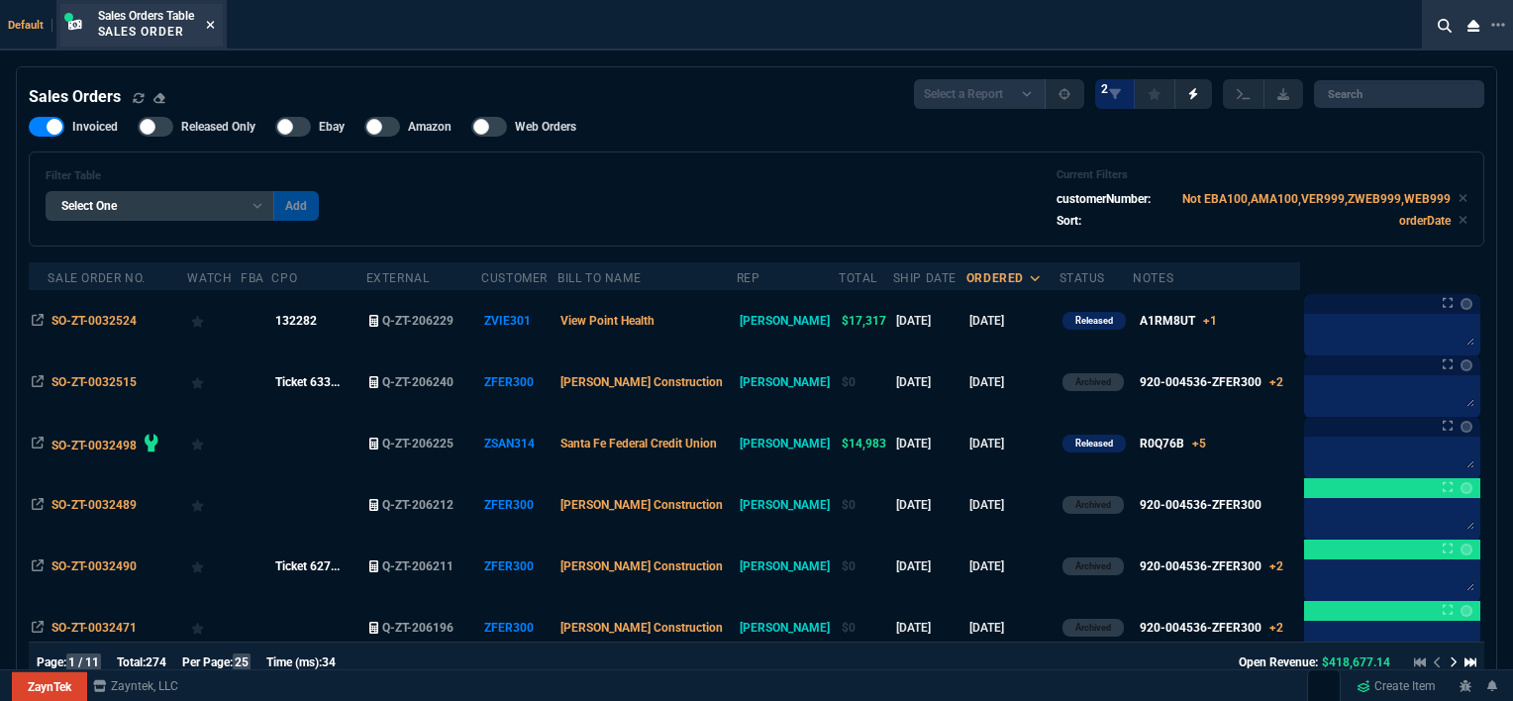
click at [209, 23] on icon at bounding box center [210, 25] width 9 height 12
